Goal: Check status

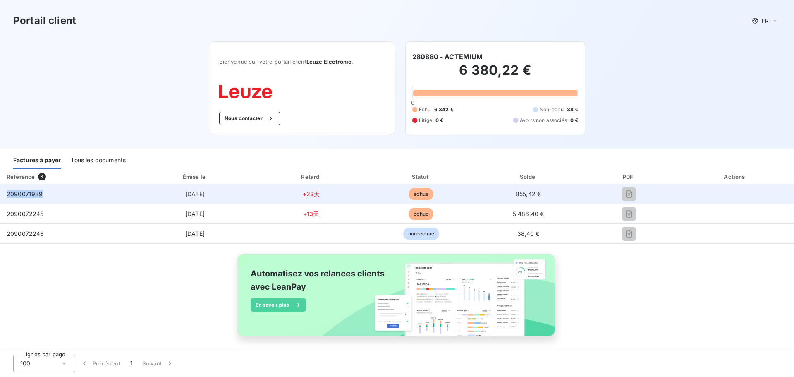
drag, startPoint x: 45, startPoint y: 195, endPoint x: 0, endPoint y: 196, distance: 45.1
click at [0, 196] on td "2090071939" at bounding box center [67, 194] width 134 height 20
copy span "2090071939"
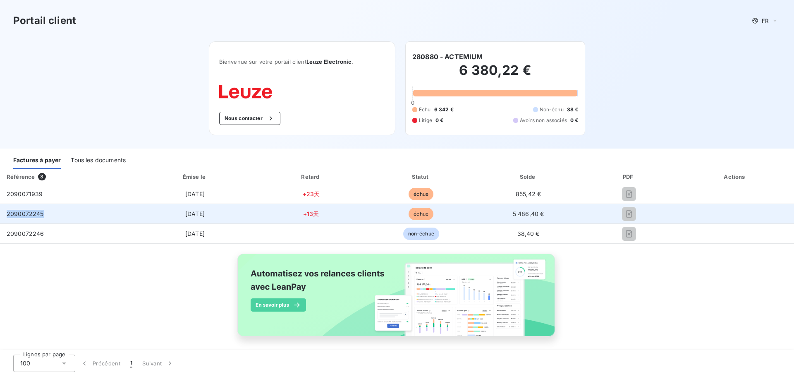
drag, startPoint x: 51, startPoint y: 220, endPoint x: 2, endPoint y: 215, distance: 49.5
click at [2, 215] on td "2090072245" at bounding box center [67, 214] width 134 height 20
copy span "2090072245"
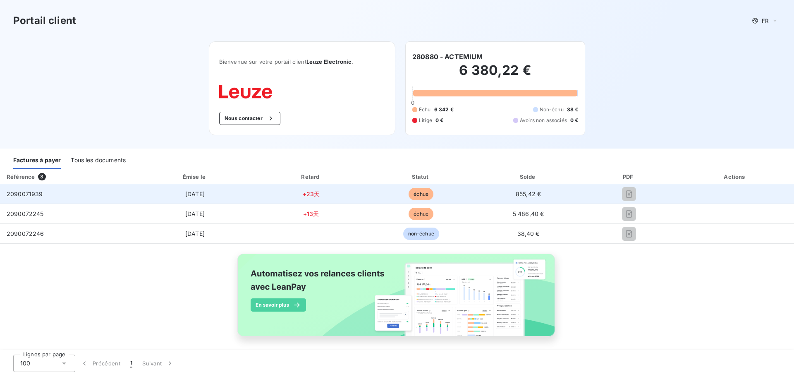
drag, startPoint x: 616, startPoint y: 192, endPoint x: 617, endPoint y: 201, distance: 8.7
click at [616, 192] on div at bounding box center [629, 193] width 82 height 13
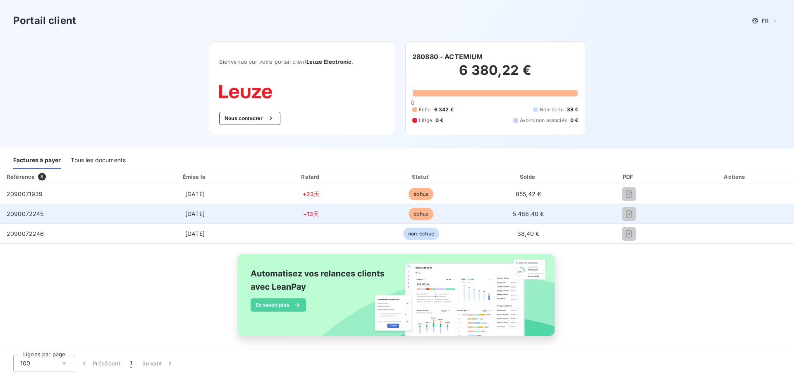
click at [623, 204] on td at bounding box center [629, 214] width 95 height 20
